Goal: Task Accomplishment & Management: Complete application form

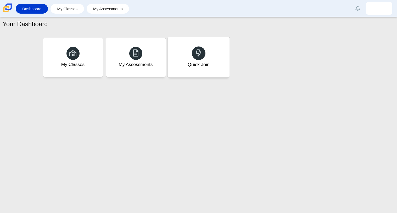
click at [196, 63] on div "Quick Join" at bounding box center [198, 64] width 22 height 7
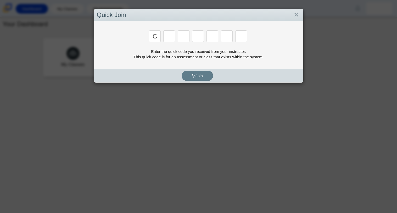
type input "c"
type input "x"
type input "h"
type input "9"
type input "m"
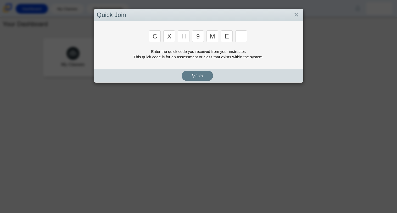
type input "e"
type input "2"
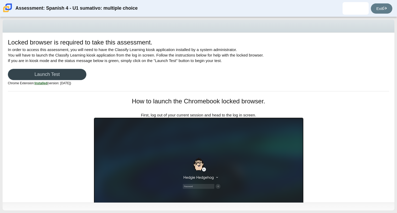
click at [69, 71] on link "Launch Test" at bounding box center [47, 74] width 78 height 11
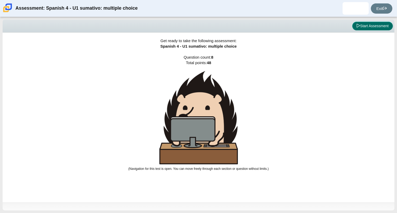
click at [380, 24] on button "Start Assessment" at bounding box center [372, 26] width 41 height 9
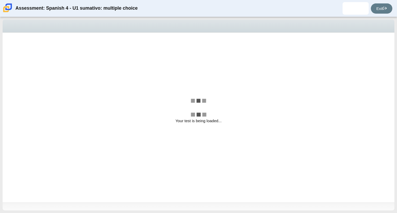
select select "a41de488-02ac-4dd5-a09b-0381ab625a77"
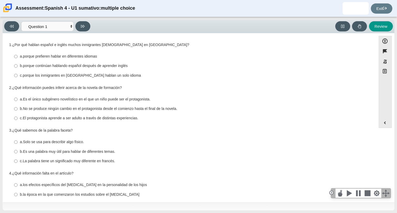
click at [68, 68] on thspan "porque continúan hablando español después de aprender inglés" at bounding box center [75, 65] width 105 height 5
click at [18, 68] on input "b. porque continúan hablando español después de aprender inglés b. porque conti…" at bounding box center [15, 65] width 3 height 9
radio input "true"
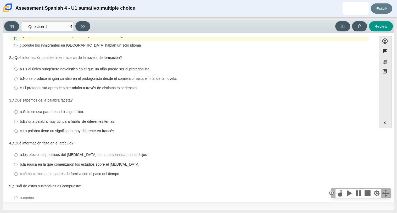
scroll to position [31, 0]
click at [82, 91] on label "c. El protagonista aprende a ser adulto a través de distintas experiencias. c. …" at bounding box center [189, 87] width 358 height 9
click at [18, 91] on input "c. El protagonista aprende a ser adulto a través de distintas experiencias. c. …" at bounding box center [15, 87] width 3 height 9
radio input "true"
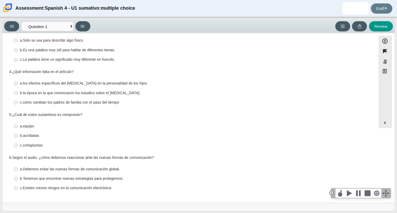
scroll to position [102, 0]
click at [58, 177] on thspan "Tenemos que encontrar nuevas estrategias para protegernos." at bounding box center [73, 178] width 100 height 5
click at [18, 177] on input "b. Tenemos que encontrar nuevas estrategias para protegernos. b. Tenemos que en…" at bounding box center [15, 178] width 3 height 9
radio input "true"
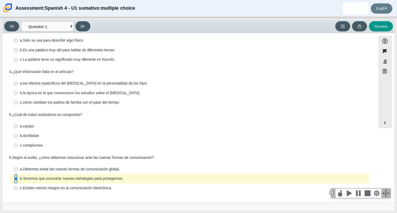
scroll to position [0, 0]
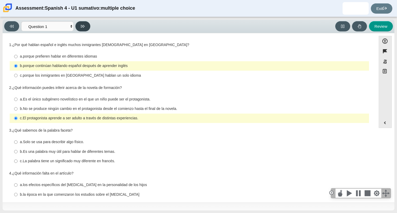
click at [85, 27] on icon at bounding box center [83, 26] width 4 height 4
select select "f076714a-6747-478e-936f-d582d2f603d1"
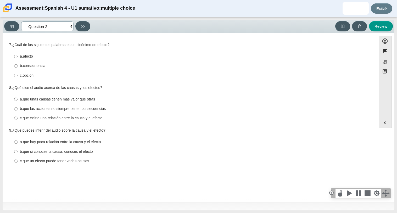
click at [71, 28] on select "Comprensión auditiva Question 1 Question 2 Question 3 Comprensión de lectura Qu…" at bounding box center [47, 26] width 52 height 10
click at [43, 56] on div "a. afecto" at bounding box center [193, 56] width 347 height 5
click at [18, 56] on input "a. afecto a. afecto" at bounding box center [15, 56] width 3 height 9
radio input "true"
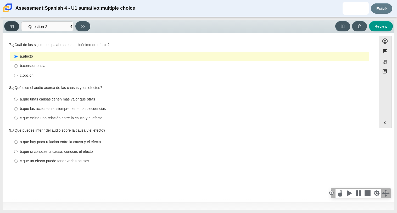
click at [14, 22] on button at bounding box center [11, 26] width 15 height 10
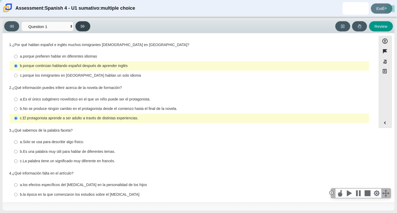
click at [76, 28] on button at bounding box center [82, 26] width 15 height 10
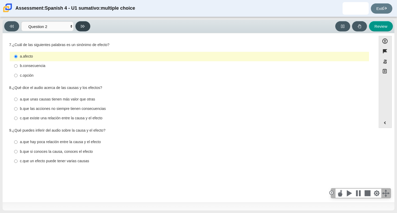
click at [76, 28] on button at bounding box center [82, 26] width 15 height 10
select select "955d698b-f94a-4dc0-b255-03112f50ff9e"
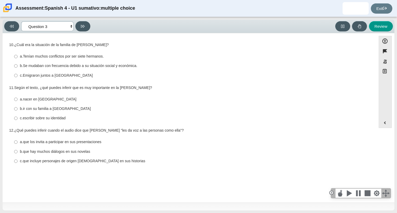
click at [72, 26] on select "Comprensión auditiva Question 1 Question 2 Question 3 Comprensión de lectura Qu…" at bounding box center [47, 26] width 52 height 10
click at [71, 27] on select "Comprensión auditiva Question 1 Question 2 Question 3 Comprensión de lectura Qu…" at bounding box center [47, 26] width 52 height 10
click at [62, 67] on thspan "Se mudaban con frecuencia debido a su situación social y económica." at bounding box center [80, 65] width 114 height 5
click at [18, 67] on input "b. Se mudaban con frecuencia debido a su situación social y económica. b. Se mu…" at bounding box center [15, 65] width 3 height 9
radio input "true"
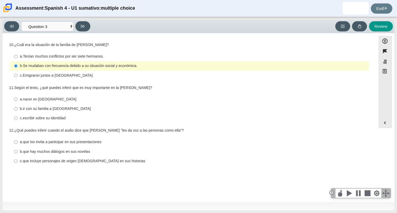
click at [68, 111] on div "b. ir con su familia a [GEOGRAPHIC_DATA]" at bounding box center [193, 108] width 347 height 5
click at [18, 111] on input "b. ir con su familia a [GEOGRAPHIC_DATA] b. ir con su familia a [GEOGRAPHIC_DAT…" at bounding box center [15, 108] width 3 height 9
radio input "true"
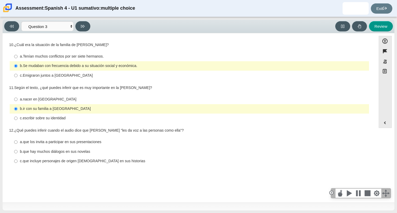
click at [65, 159] on thspan "que incluye personajes de origen [DEMOGRAPHIC_DATA] en sus historias" at bounding box center [84, 161] width 122 height 5
click at [18, 159] on input "c. que incluye personajes de origen [DEMOGRAPHIC_DATA] en sus historias c. que …" at bounding box center [15, 160] width 3 height 9
radio input "true"
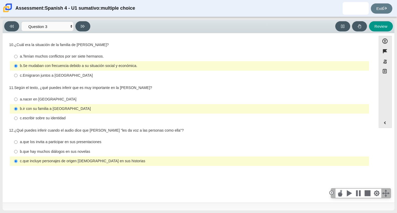
click at [77, 139] on label "a. que los invita a participar en sus presentaciones a. que los invita a partic…" at bounding box center [189, 141] width 358 height 9
click at [18, 139] on input "a. que los invita a participar en sus presentaciones a. que los invita a partic…" at bounding box center [15, 141] width 3 height 9
radio input "true"
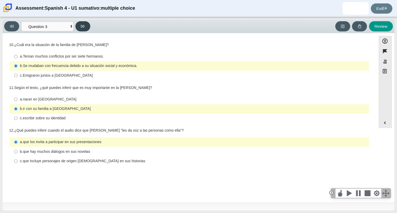
click at [86, 24] on button at bounding box center [82, 26] width 15 height 10
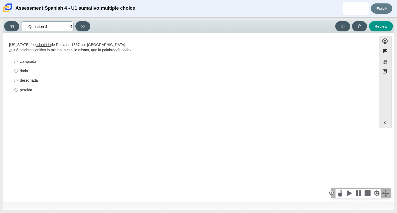
click at [70, 26] on select "Comprensión auditiva Question 1 Question 2 Question 3 Comprensión de lectura Qu…" at bounding box center [47, 26] width 52 height 10
click at [65, 28] on select "Comprensión auditiva Question 1 Question 2 Question 3 Comprensión de lectura Qu…" at bounding box center [47, 26] width 52 height 10
select select "a41de488-02ac-4dd5-a09b-0381ab625a77"
click at [21, 21] on select "Comprensión auditiva Question 1 Question 2 Question 3 Comprensión de lectura Qu…" at bounding box center [47, 26] width 52 height 10
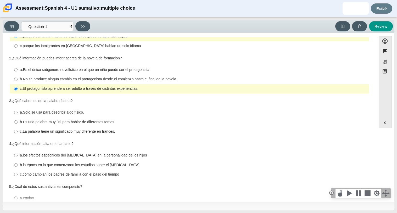
scroll to position [28, 0]
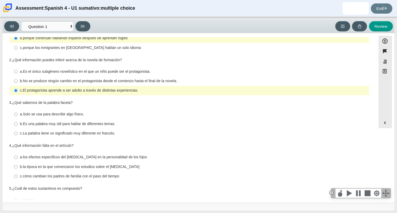
click at [71, 116] on thspan "Solo se usa para describir algo físico." at bounding box center [53, 114] width 61 height 5
click at [18, 116] on input "a. Solo se usa para describir algo físico. a. Solo se usa para describir algo f…" at bounding box center [15, 114] width 3 height 9
radio input "true"
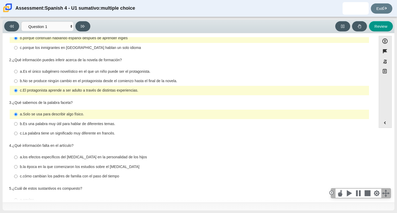
click at [77, 124] on thspan "Es una palabra muy útil para hablar de diferentes temas." at bounding box center [69, 123] width 92 height 5
click at [18, 124] on input "b. Es una palabra muy útil para hablar de diferentes temas. b. Es una palabra m…" at bounding box center [15, 123] width 3 height 9
radio input "true"
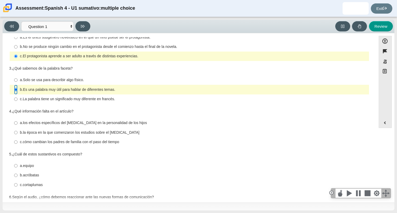
scroll to position [63, 0]
click at [88, 130] on thspan "la época en la que comenzaron los estudios sobre el [MEDICAL_DATA]" at bounding box center [81, 132] width 116 height 5
click at [18, 130] on input "b. la época en la que comenzaron los estudios sobre el [MEDICAL_DATA] b. la épo…" at bounding box center [15, 131] width 3 height 9
radio input "true"
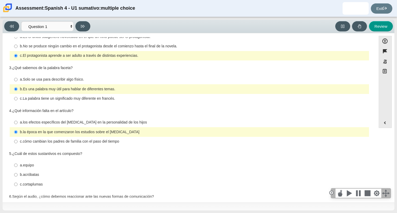
click at [18, 183] on label "c. cortaplumas c. cortaplumas" at bounding box center [189, 184] width 358 height 9
click at [18, 183] on input "c. cortaplumas c. cortaplumas" at bounding box center [15, 184] width 3 height 9
radio input "true"
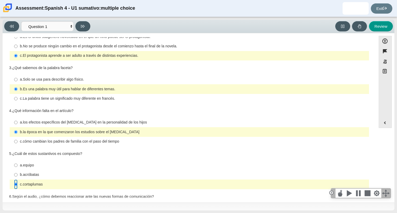
scroll to position [102, 0]
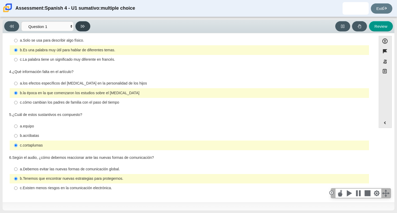
click at [83, 26] on icon at bounding box center [83, 26] width 4 height 3
select select "f076714a-6747-478e-936f-d582d2f603d1"
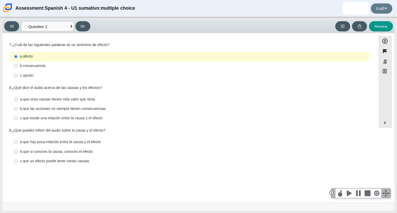
click at [80, 163] on thspan "que un efecto puede tener varias causas" at bounding box center [56, 161] width 66 height 5
click at [18, 163] on input "c. que un efecto puede tener varias causas c. que un efecto puede tener varias …" at bounding box center [15, 160] width 3 height 9
radio input "true"
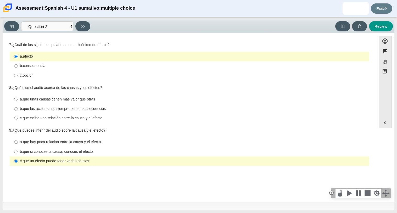
click at [85, 153] on thspan "que si conoces la causa, conoces el efecto" at bounding box center [58, 151] width 70 height 5
click at [18, 153] on input "b. que si conoces la causa, conoces el efecto b. que si conoces la causa, conoc…" at bounding box center [15, 151] width 3 height 9
radio input "true"
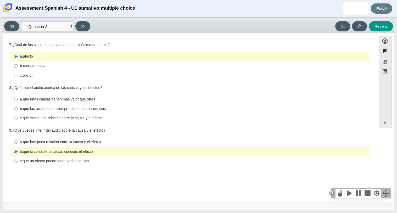
click at [65, 162] on thspan "que un efecto puede tener varias causas" at bounding box center [56, 161] width 66 height 5
click at [18, 162] on input "c. que un efecto puede tener varias causas c. que un efecto puede tener varias …" at bounding box center [15, 160] width 3 height 9
radio input "true"
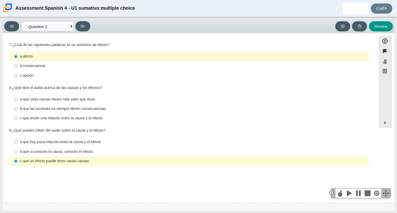
click at [40, 68] on thspan "consecuencia" at bounding box center [34, 65] width 23 height 5
click at [18, 68] on input "b. consecuencia b. consecuencia" at bounding box center [15, 65] width 3 height 9
radio input "true"
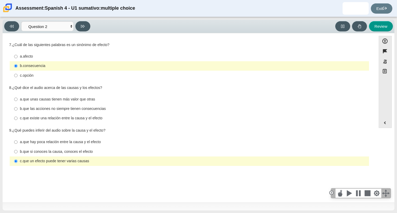
click at [79, 109] on thspan "que las acciones no siempre tienen consecuencias" at bounding box center [64, 108] width 83 height 5
click at [18, 109] on input "b. que las acciones no siempre tienen consecuencias b. que las acciones no siem…" at bounding box center [15, 108] width 3 height 9
radio input "true"
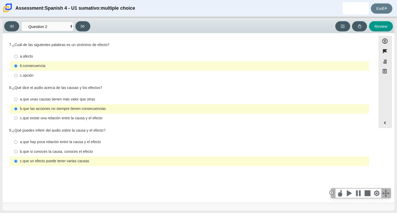
click at [68, 122] on label "c. que existe una relación entre la causa y el efecto c. que existe una relació…" at bounding box center [189, 118] width 358 height 9
click at [18, 122] on input "c. que existe una relación entre la causa y el efecto c. que existe una relació…" at bounding box center [15, 118] width 3 height 9
radio input "true"
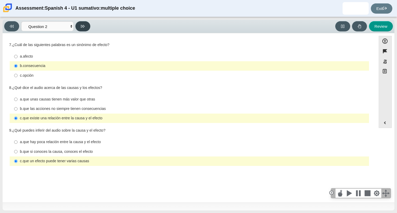
click at [84, 26] on icon at bounding box center [83, 26] width 4 height 3
select select "955d698b-f94a-4dc0-b255-03112f50ff9e"
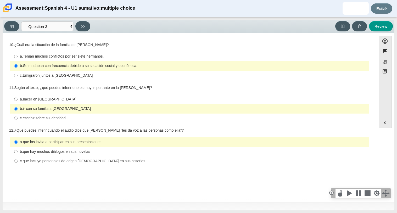
click at [33, 118] on thspan "escribir sobre su identidad" at bounding box center [44, 118] width 43 height 5
click at [18, 118] on input "c. escribir sobre su identidad c. escribir sobre su identidad" at bounding box center [15, 118] width 3 height 9
radio input "true"
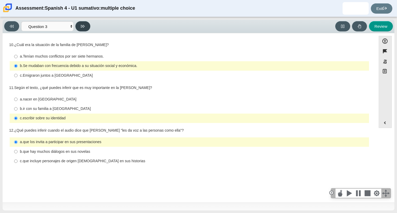
click at [83, 27] on icon at bounding box center [83, 26] width 4 height 4
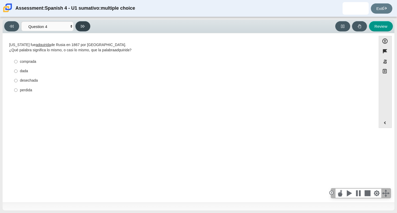
click at [80, 26] on button at bounding box center [82, 26] width 15 height 10
select select "de5bc71e-117a-4bdd-886d-d95d03d193af"
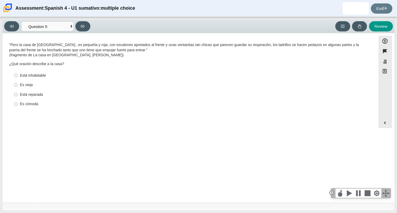
click at [35, 105] on div "Es cómoda" at bounding box center [193, 104] width 347 height 5
click at [18, 105] on input "Es cómoda Es cómoda" at bounding box center [15, 103] width 3 height 9
radio input "true"
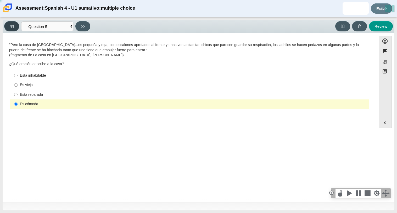
click at [12, 25] on icon at bounding box center [12, 26] width 4 height 4
select select "390cf710-00ed-41bc-9fa6-d48920198324"
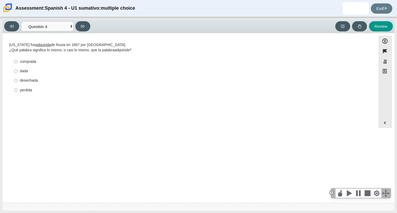
click at [30, 63] on div "comprada" at bounding box center [193, 61] width 347 height 5
click at [18, 63] on input "comprada comprada" at bounding box center [15, 61] width 3 height 9
radio input "true"
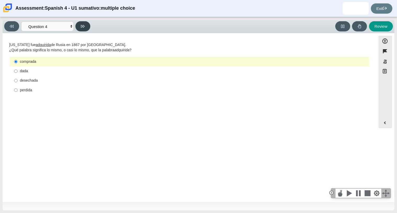
click at [81, 23] on button at bounding box center [82, 26] width 15 height 10
select select "de5bc71e-117a-4bdd-886d-d95d03d193af"
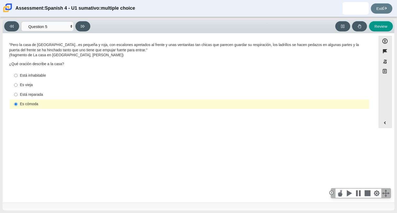
click at [33, 77] on div "Está inhabitable" at bounding box center [193, 75] width 347 height 5
click at [18, 77] on input "Está inhabitable Está inhabitable" at bounding box center [15, 75] width 3 height 9
radio input "true"
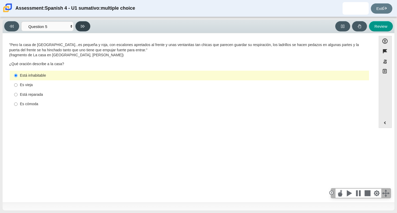
click at [79, 29] on button at bounding box center [82, 26] width 15 height 10
select select "ad9780d8-5edb-414e-87ea-0bcd5a75287a"
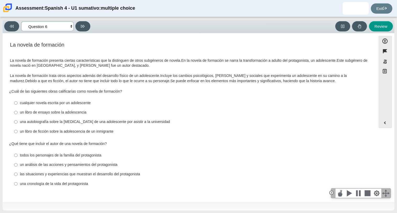
click at [70, 25] on select "Comprensión auditiva Question 1 Question 2 Question 3 Comprensión de lectura Qu…" at bounding box center [47, 26] width 52 height 10
click at [193, 116] on label "un libro de ensayo sobre la adolescencia un libro de ensayo sobre la adolescenc…" at bounding box center [189, 112] width 358 height 9
click at [18, 116] on input "un libro de ensayo sobre la adolescencia un libro de ensayo sobre la adolescenc…" at bounding box center [15, 112] width 3 height 9
radio input "true"
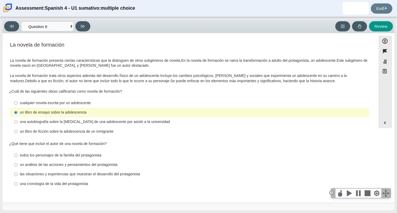
click at [60, 104] on div "cualquier novela escrita por un adolescente" at bounding box center [193, 102] width 347 height 5
click at [18, 104] on input "cualquier novela escrita por un adolescente cualquier novela escrita por un ado…" at bounding box center [15, 102] width 3 height 9
radio input "true"
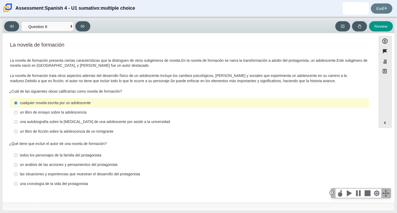
click at [36, 163] on div "un análisis de las acciones y pensamientos del protagonista" at bounding box center [193, 164] width 347 height 5
click at [18, 163] on input "un análisis de las acciones y pensamientos del protagonista un análisis de las …" at bounding box center [15, 164] width 3 height 9
radio input "true"
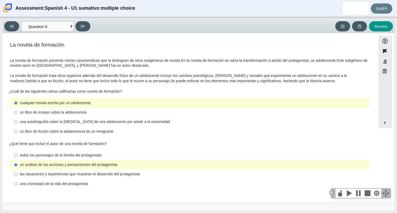
click at [31, 176] on div "las situaciones y experiencias que muestran el desarrollo del protagonista" at bounding box center [193, 174] width 347 height 5
click at [18, 176] on input "las situaciones y experiencias que muestran el desarrollo del protagonista las …" at bounding box center [15, 174] width 3 height 9
radio input "true"
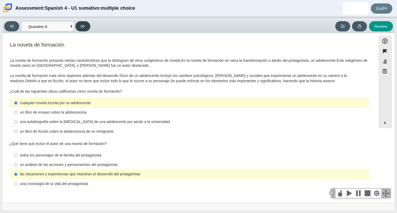
click at [88, 23] on button at bounding box center [82, 26] width 15 height 10
select select "6168cc92-63b6-45d3-a929-0b9cba560165"
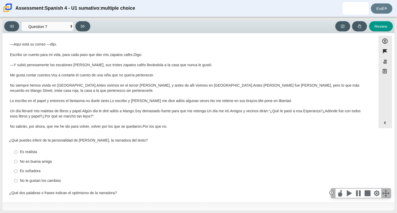
scroll to position [36, 0]
click at [24, 172] on div "Es soñadora" at bounding box center [193, 170] width 347 height 5
click at [18, 172] on input "Es soñadora Es soñadora" at bounding box center [15, 170] width 3 height 9
radio input "true"
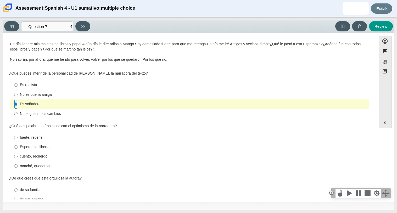
scroll to position [104, 0]
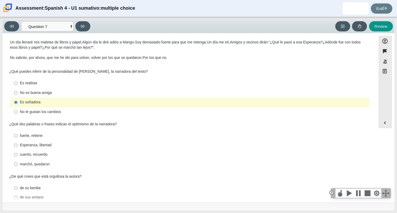
click at [48, 164] on div "marchó, quedaron" at bounding box center [193, 164] width 347 height 5
click at [18, 164] on input "marchó, quedaron marchó, quedaron" at bounding box center [15, 163] width 3 height 9
radio input "true"
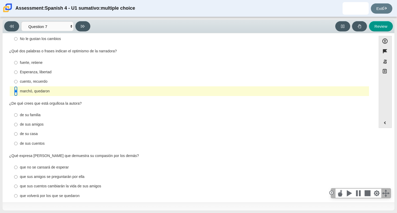
scroll to position [185, 0]
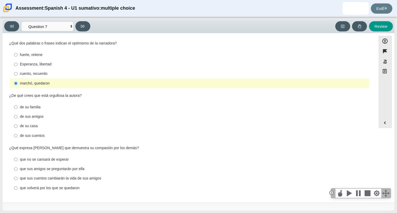
click at [37, 133] on div "de sus cuentos" at bounding box center [193, 135] width 347 height 5
click at [18, 133] on input "de sus cuentos de sus cuentos" at bounding box center [15, 135] width 3 height 9
radio input "true"
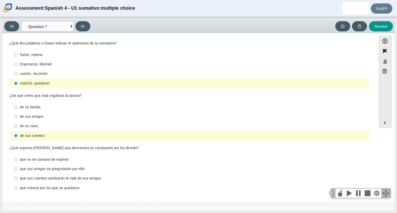
click at [84, 178] on div "que sus cuentos cambiarán la vida de sus amigos" at bounding box center [193, 178] width 347 height 5
click at [18, 178] on input "que sus cuentos cambiarán la vida de sus amigos que sus cuentos cambiarán la vi…" at bounding box center [15, 178] width 3 height 9
radio input "true"
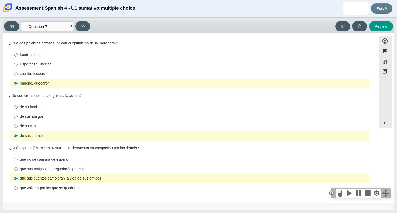
click at [77, 189] on div "que volverá por los que se quedaron" at bounding box center [193, 188] width 347 height 5
click at [18, 189] on input "que volverá por los que se quedaron que volverá por los que se quedaron" at bounding box center [15, 187] width 3 height 9
radio input "true"
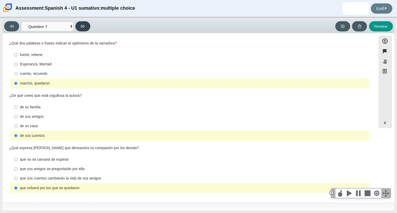
click at [86, 28] on button at bounding box center [82, 26] width 15 height 10
select select "98fe3b59-0d4b-482f-94e6-cc4dee5e60d3"
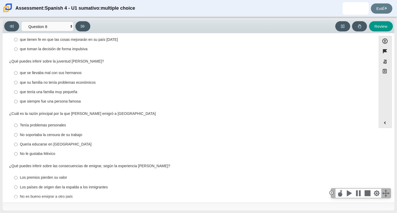
scroll to position [0, 0]
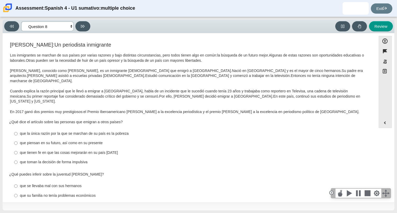
click at [69, 24] on select "Comprensión auditiva Question 1 Question 2 Question 3 Comprensión de lectura Qu…" at bounding box center [47, 26] width 52 height 10
click at [72, 27] on select "Comprensión auditiva Question 1 Question 2 Question 3 Comprensión de lectura Qu…" at bounding box center [47, 26] width 52 height 10
click at [90, 141] on div "que piensan en su futuro, así como en su presente" at bounding box center [193, 143] width 347 height 5
click at [18, 138] on input "que piensan en su futuro, así como en su presente que piensan en su futuro, así…" at bounding box center [15, 142] width 3 height 9
radio input "true"
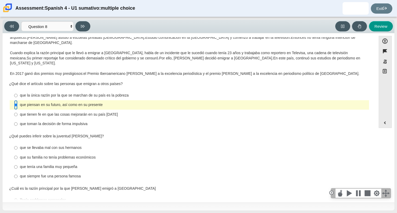
scroll to position [40, 0]
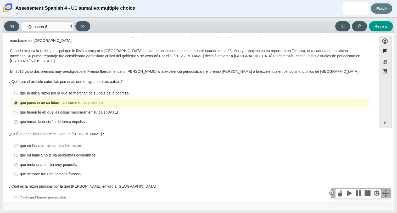
click at [89, 150] on label "que su familia no tenía problemas económicos que su familia no tenía problemas …" at bounding box center [189, 154] width 358 height 9
click at [18, 150] on input "que su familia no tenía problemas económicos que su familia no tenía problemas …" at bounding box center [15, 154] width 3 height 9
radio input "true"
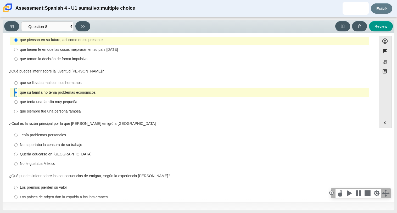
scroll to position [103, 0]
click at [70, 142] on div "No soportaba la censura de su trabajo" at bounding box center [193, 144] width 347 height 5
click at [18, 140] on input "No soportaba la censura de su trabajo No soportaba la censura de su trabajo" at bounding box center [15, 144] width 3 height 9
radio input "true"
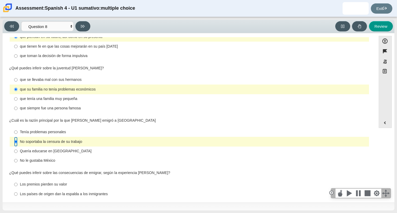
scroll to position [121, 0]
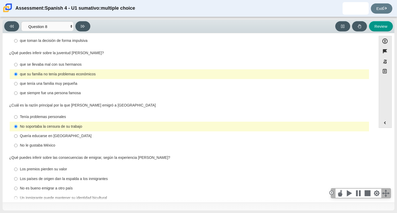
click at [75, 195] on div "Un inmigrante puede mantener su identidad bicultural" at bounding box center [193, 197] width 347 height 5
click at [18, 193] on input "Un inmigrante puede mantener su identidad bicultural Un inmigrante puede manten…" at bounding box center [15, 197] width 3 height 9
radio input "true"
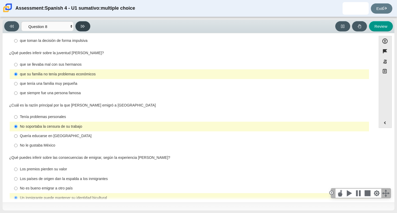
click at [83, 25] on icon at bounding box center [83, 26] width 4 height 3
select select "review"
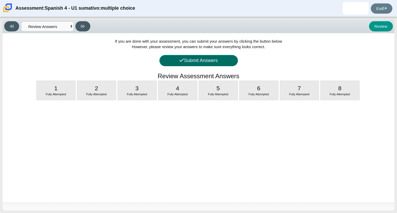
click at [222, 62] on button "Submit Answers" at bounding box center [198, 60] width 78 height 11
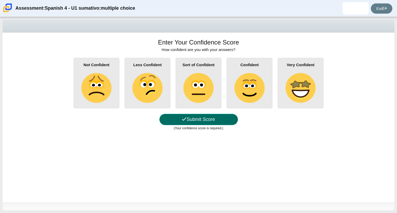
click at [219, 118] on button "Submit Score" at bounding box center [198, 119] width 78 height 11
click at [211, 120] on button "Submit Score" at bounding box center [198, 119] width 78 height 11
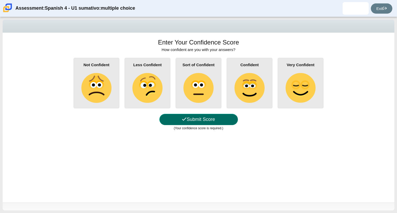
click at [211, 120] on button "Submit Score" at bounding box center [198, 119] width 78 height 11
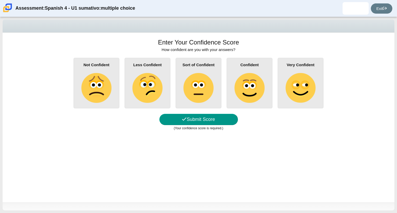
click at [212, 74] on img at bounding box center [198, 88] width 30 height 30
click at [0, 0] on input "Sort of Confident" at bounding box center [0, 0] width 0 height 0
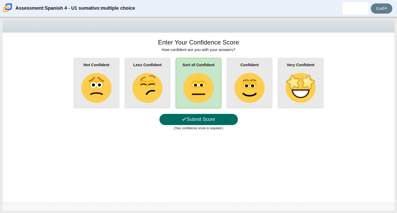
click at [223, 121] on button "Submit Score" at bounding box center [198, 119] width 78 height 11
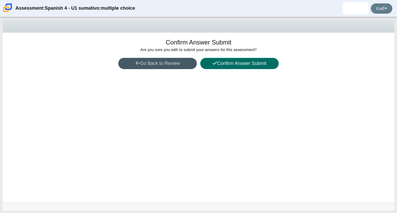
click at [249, 66] on button "Confirm Answer Submit" at bounding box center [239, 63] width 78 height 11
